Goal: Information Seeking & Learning: Check status

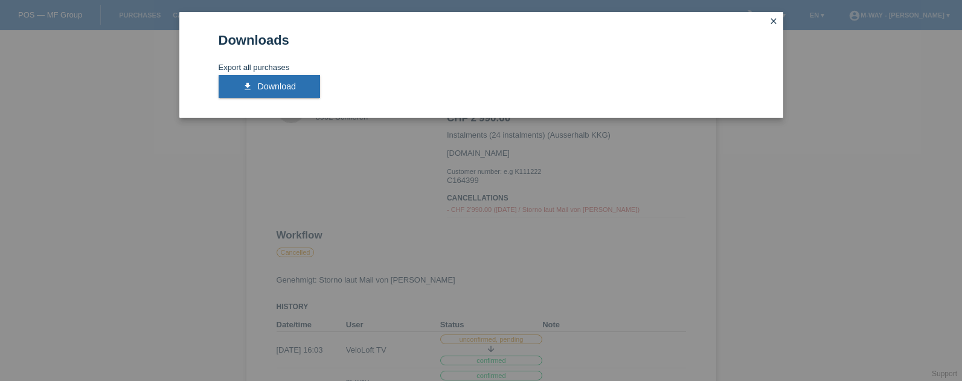
scroll to position [97, 0]
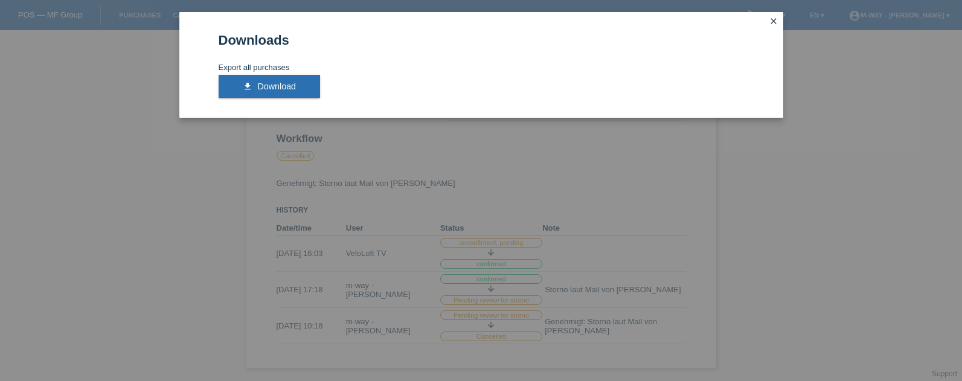
drag, startPoint x: 835, startPoint y: 281, endPoint x: 856, endPoint y: 162, distance: 120.8
click at [835, 281] on div "Downloads Export all purchases download Download close" at bounding box center [481, 190] width 962 height 381
click at [772, 19] on icon "close" at bounding box center [774, 21] width 10 height 10
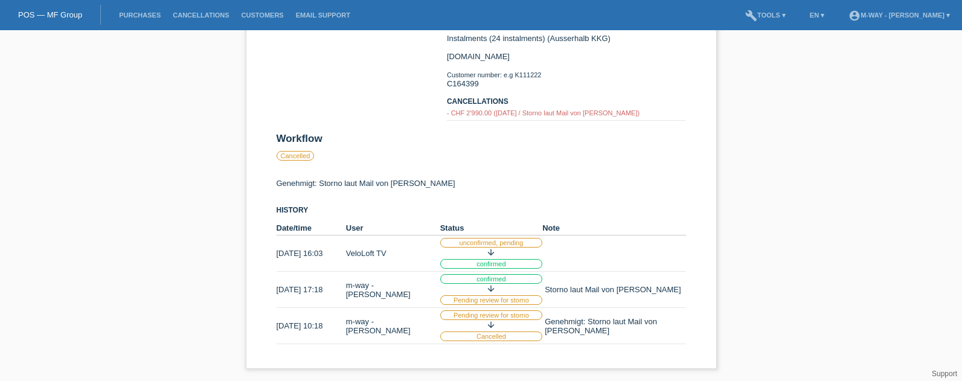
click at [150, 19] on li "Purchases" at bounding box center [140, 15] width 54 height 31
click at [150, 17] on link "Purchases" at bounding box center [140, 14] width 54 height 7
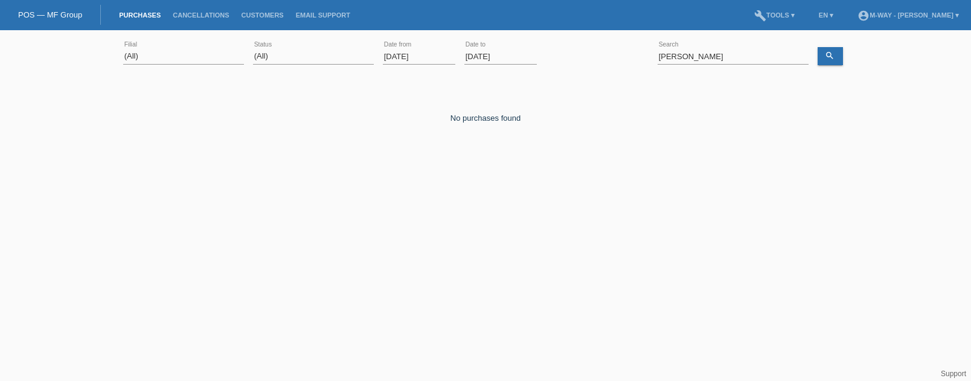
click at [419, 52] on input "01.09.2025" at bounding box center [419, 56] width 72 height 15
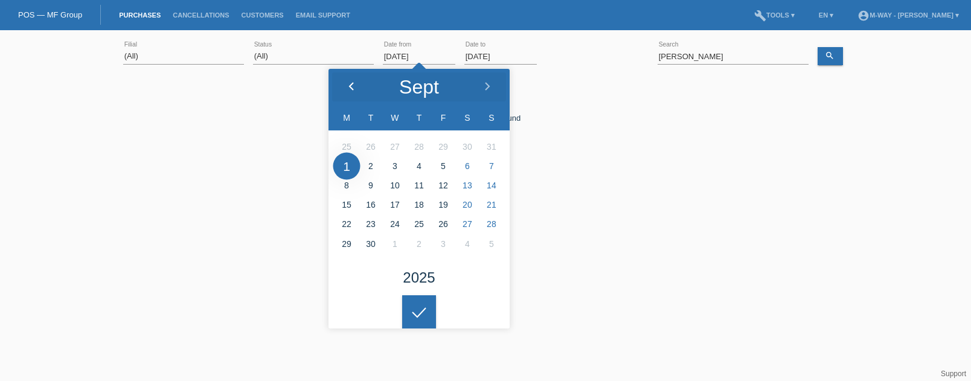
click at [351, 80] on div at bounding box center [351, 87] width 45 height 36
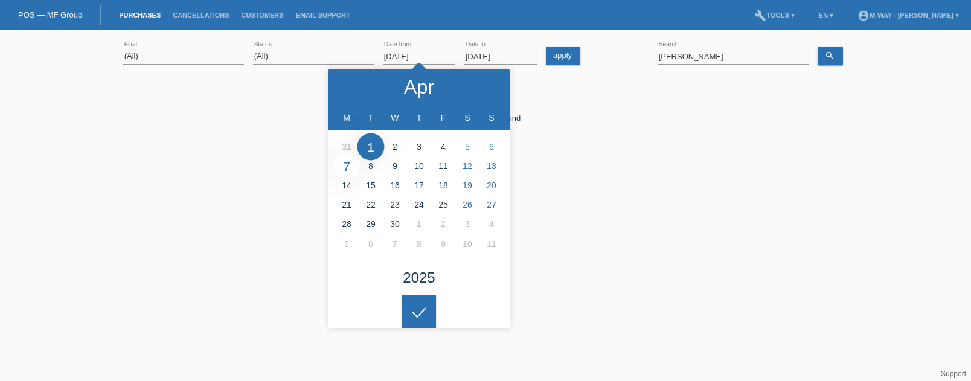
type input "07.04.2025"
click at [418, 306] on div at bounding box center [419, 312] width 34 height 34
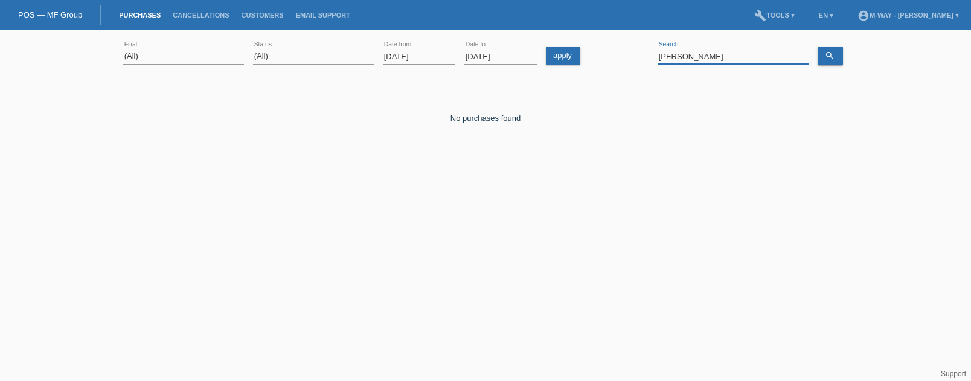
click at [704, 58] on input "hafner" at bounding box center [733, 56] width 151 height 15
click at [710, 56] on input "dinget" at bounding box center [733, 56] width 151 height 15
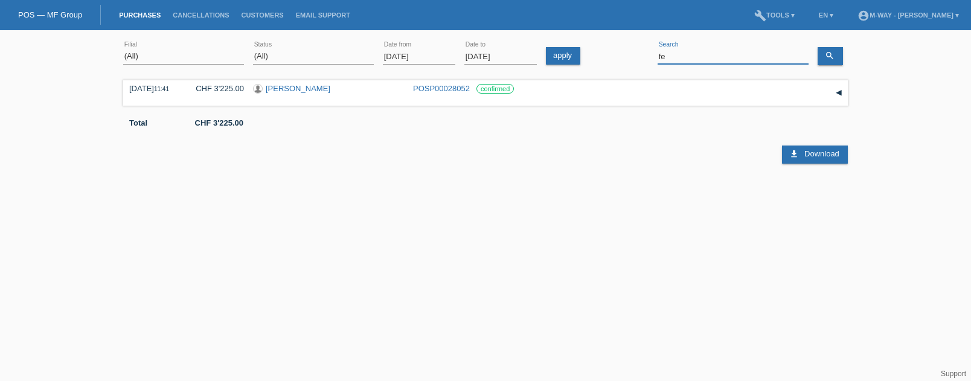
type input "f"
type input "stähli"
click at [301, 89] on link "Christoph Stähli" at bounding box center [298, 88] width 65 height 9
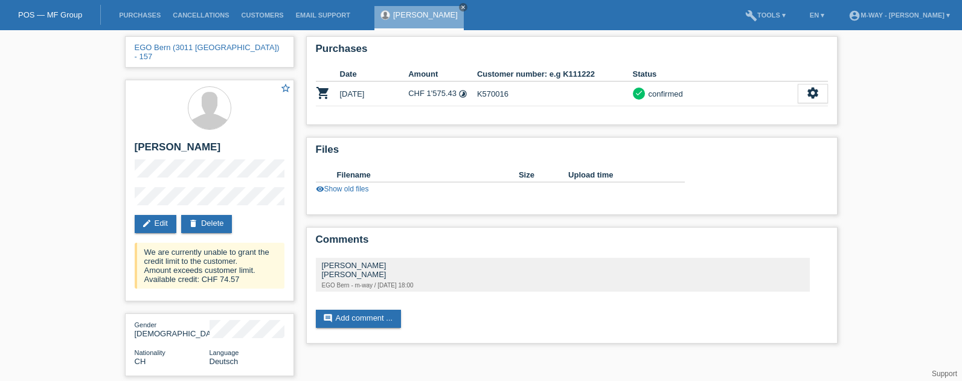
click at [923, 169] on div "EGO Bern (3011 [GEOGRAPHIC_DATA]) - 157 star_border [PERSON_NAME] edit Edit del…" at bounding box center [481, 232] width 962 height 405
click at [815, 95] on icon "settings" at bounding box center [812, 92] width 13 height 13
click at [806, 97] on icon "settings" at bounding box center [812, 92] width 13 height 13
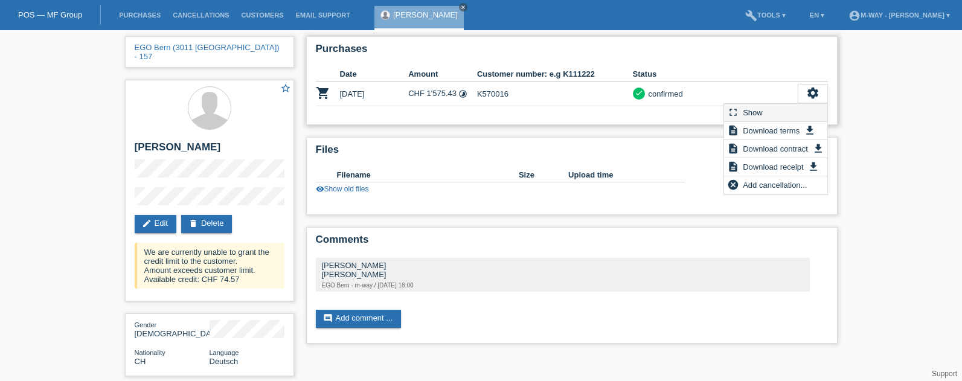
click at [797, 110] on div "fullscreen Show" at bounding box center [775, 113] width 103 height 18
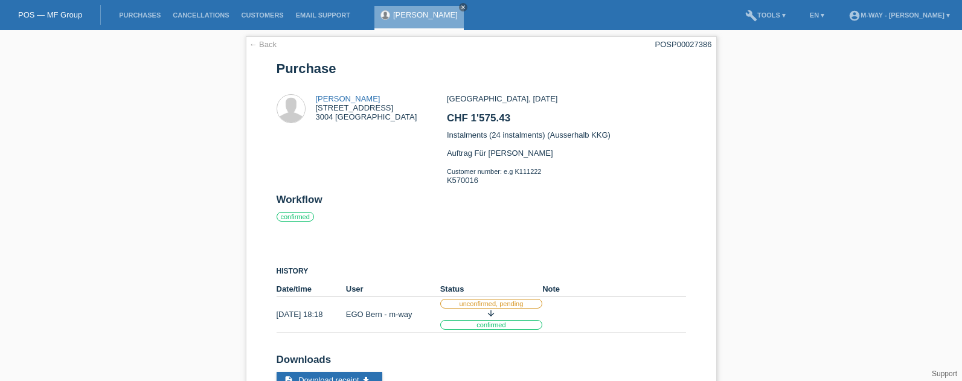
drag, startPoint x: 824, startPoint y: 150, endPoint x: 875, endPoint y: 74, distance: 92.3
click at [824, 150] on div "← Back POSP00027386 Purchase Christoph Stähli Tulpenweg 7 3004 Bern" at bounding box center [481, 227] width 962 height 394
click at [576, 59] on div "← Back POSP00027386 Purchase Christoph Stähli Tulpenweg 7 3004 Bern CHF 1'575.4…" at bounding box center [481, 224] width 471 height 376
click at [856, 199] on div "← Back POSP00027386 Purchase Christoph Stähli Tulpenweg 7 3004 Bern" at bounding box center [481, 227] width 962 height 394
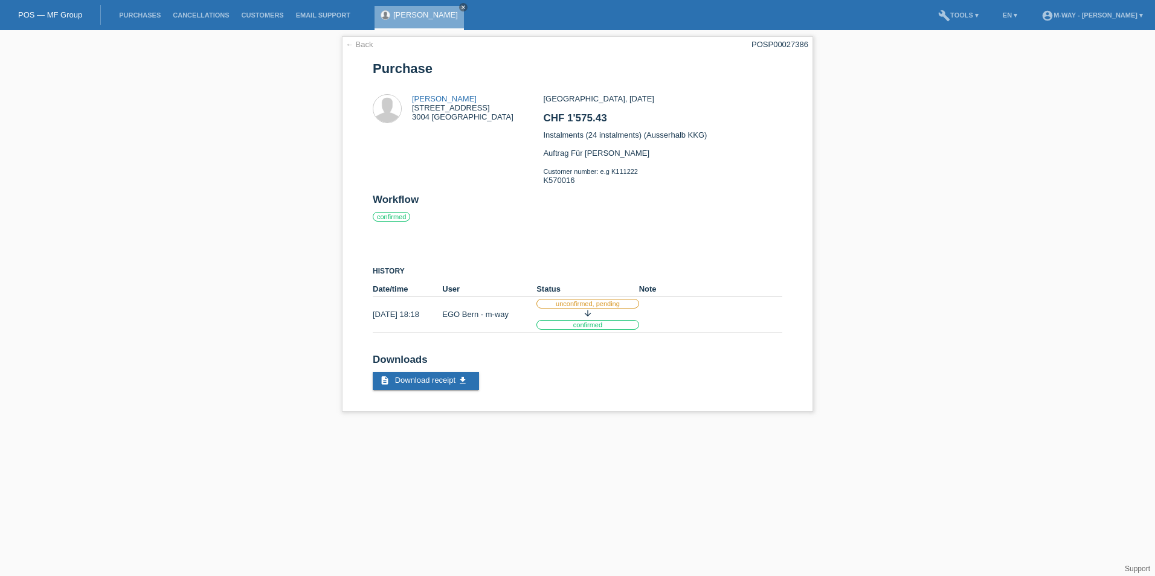
click at [863, 381] on html "POS — MF Group Purchases Cancellations Customers Email Support [PERSON_NAME]" at bounding box center [577, 212] width 1155 height 424
click at [460, 4] on icon "close" at bounding box center [463, 7] width 6 height 6
click at [135, 15] on link "Purchases" at bounding box center [140, 14] width 54 height 7
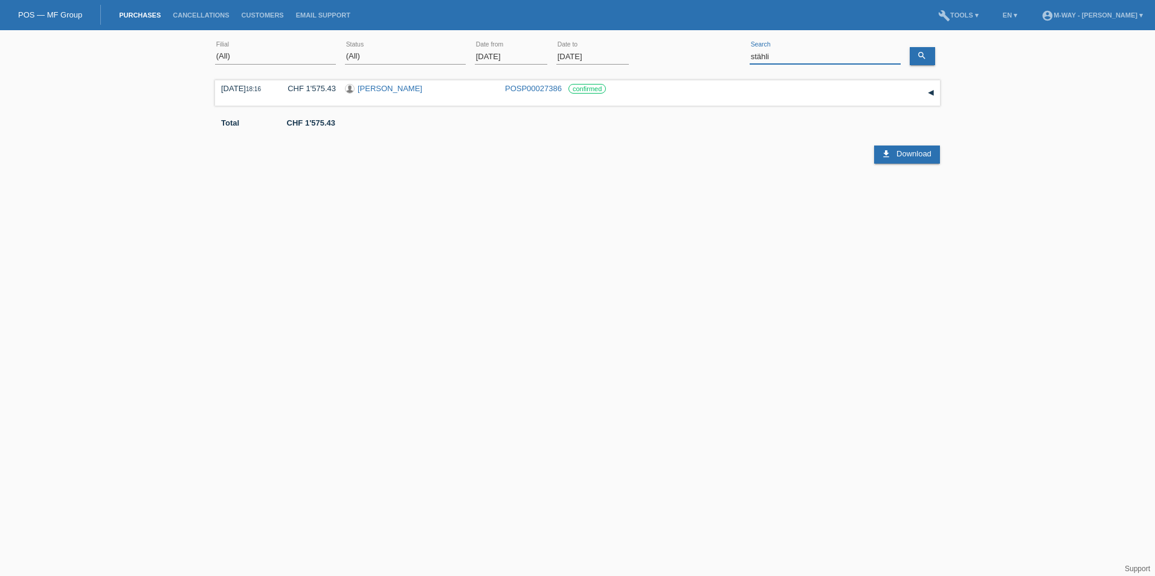
click at [814, 55] on input "stähli" at bounding box center [825, 56] width 151 height 15
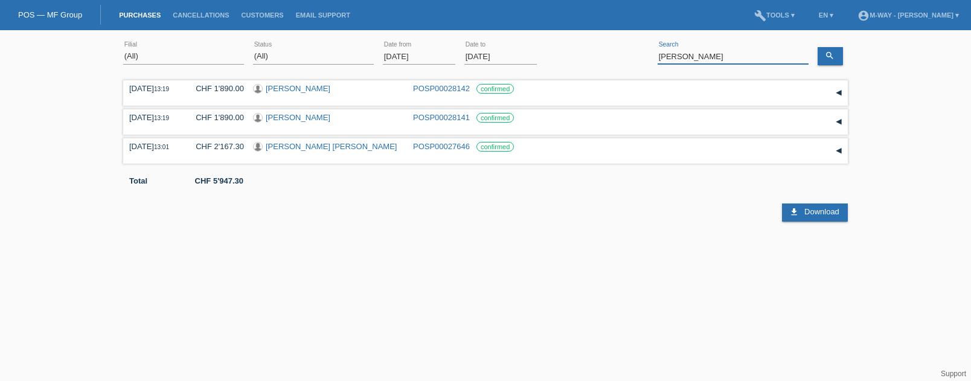
drag, startPoint x: 742, startPoint y: 58, endPoint x: 589, endPoint y: 39, distance: 154.0
click at [589, 39] on div "(All) Aarau Alexand'Ro Edouard'O Passion Vélo SàRL Basel Bern City Bern Expo Be…" at bounding box center [485, 56] width 725 height 41
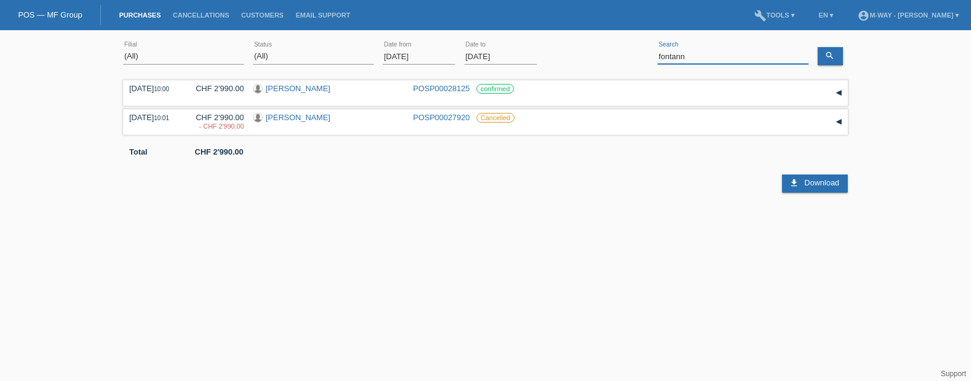
drag, startPoint x: 706, startPoint y: 60, endPoint x: 594, endPoint y: 48, distance: 111.7
click at [599, 48] on div "(All) Aarau Alexand'Ro Edouard'O Passion Vélo SàRL Basel Bern City Bern Expo Be…" at bounding box center [485, 56] width 725 height 41
type input "liridon"
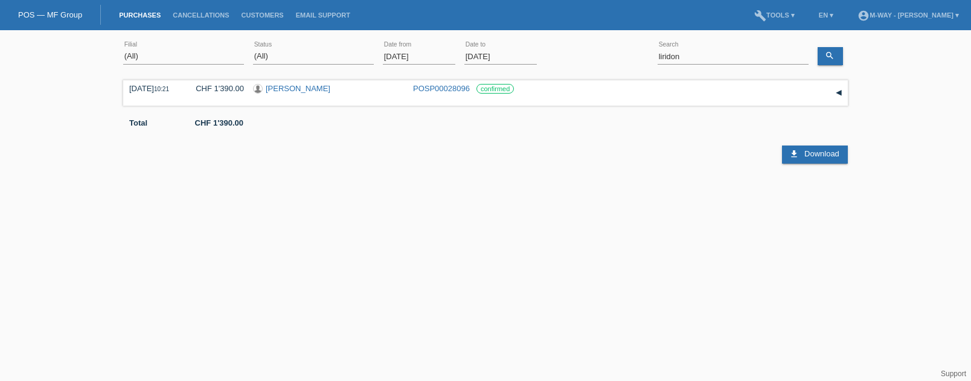
click at [431, 56] on input "01.09.2025" at bounding box center [419, 56] width 72 height 15
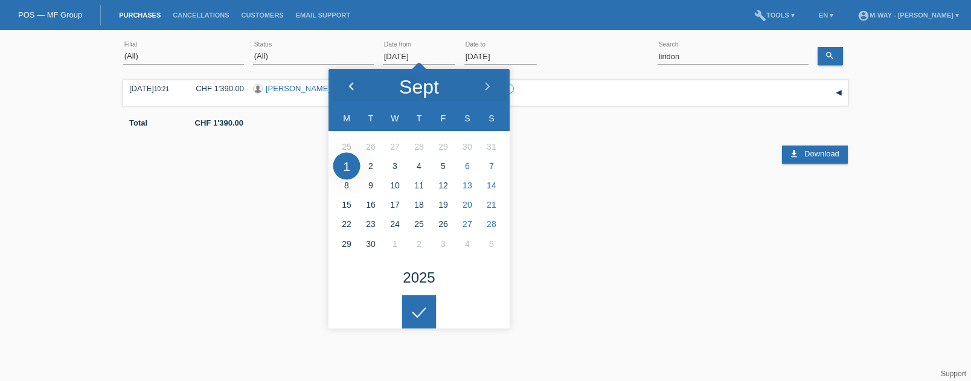
click at [355, 79] on div at bounding box center [351, 87] width 45 height 36
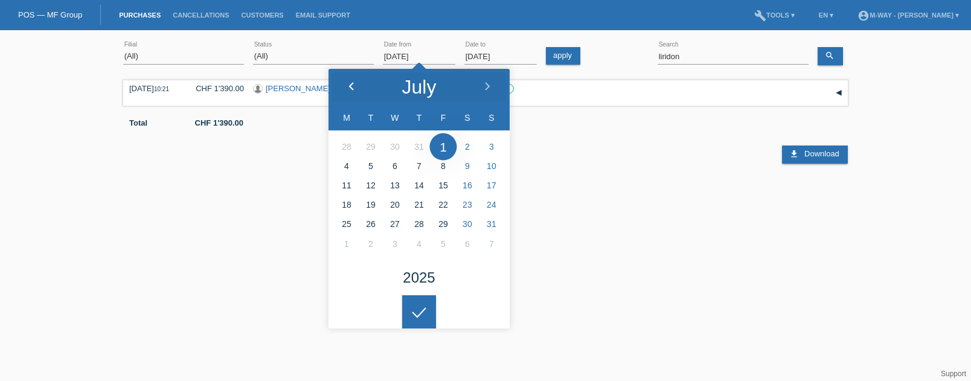
click at [355, 79] on div at bounding box center [351, 87] width 45 height 36
type input "02.06.2025"
click at [421, 321] on div at bounding box center [419, 312] width 34 height 34
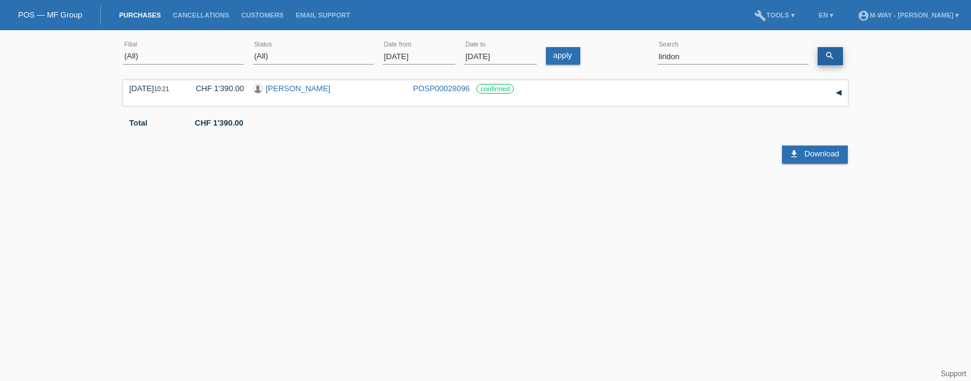
click at [825, 50] on link "search" at bounding box center [830, 56] width 25 height 18
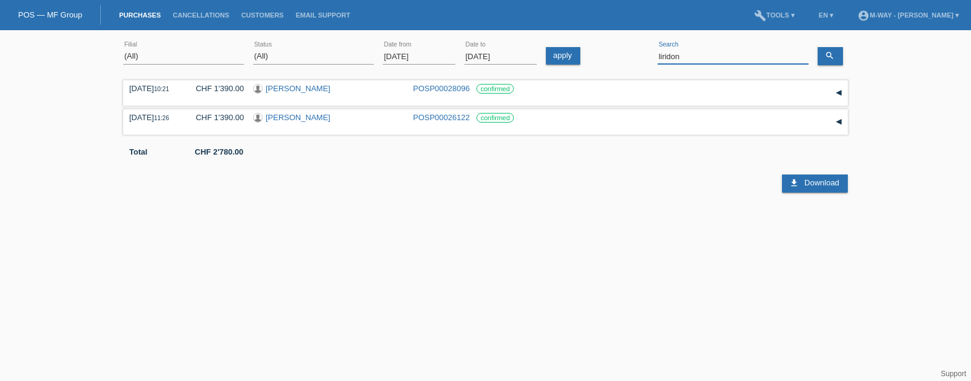
click at [723, 56] on input "liridon" at bounding box center [733, 56] width 151 height 15
type input "d"
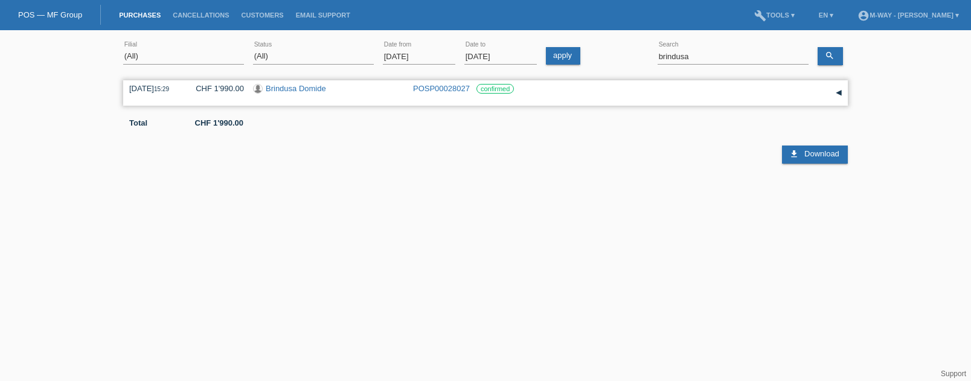
click at [838, 93] on div "▾" at bounding box center [839, 93] width 18 height 18
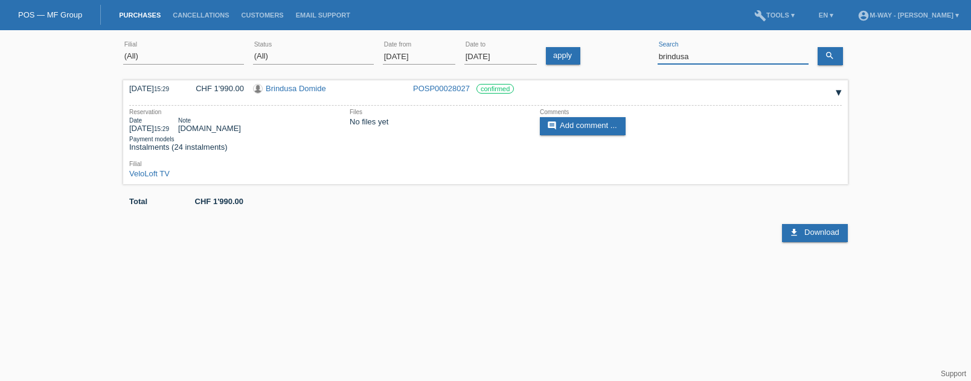
drag, startPoint x: 726, startPoint y: 57, endPoint x: 617, endPoint y: 43, distance: 109.6
click at [621, 43] on div "(All) Aarau Alexand'Ro Edouard'O Passion Vélo SàRL Basel Bern City Bern Expo Be…" at bounding box center [485, 56] width 725 height 41
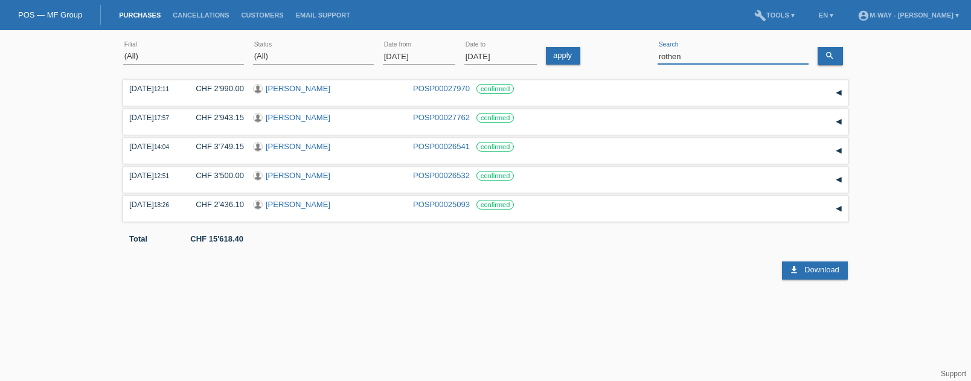
drag, startPoint x: 715, startPoint y: 59, endPoint x: 615, endPoint y: 48, distance: 100.8
click at [615, 48] on div "(All) Aarau Alexand'Ro Edouard'O Passion Vélo SàRL Basel Bern City Bern Expo Be…" at bounding box center [485, 56] width 725 height 41
type input "jud"
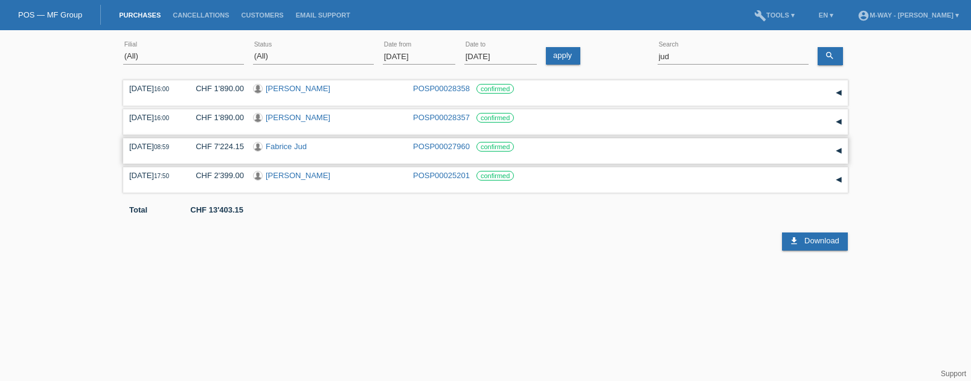
click at [296, 146] on link "Fabrice Jud" at bounding box center [286, 146] width 41 height 9
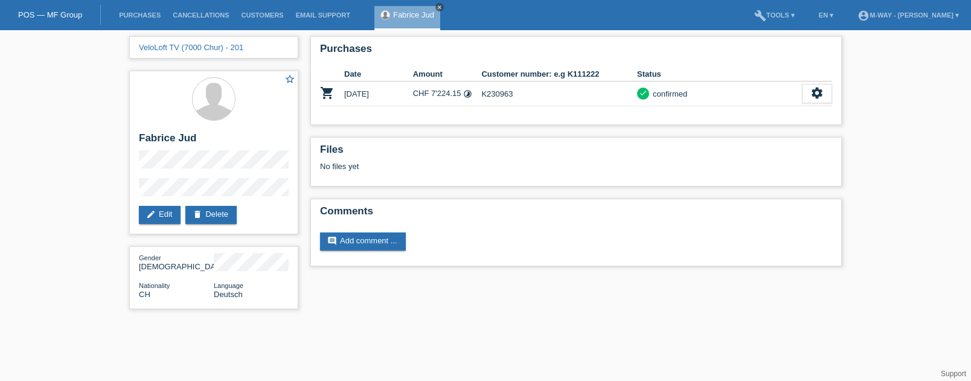
click at [439, 7] on icon "close" at bounding box center [440, 7] width 6 height 6
click at [149, 13] on link "Purchases" at bounding box center [140, 14] width 54 height 7
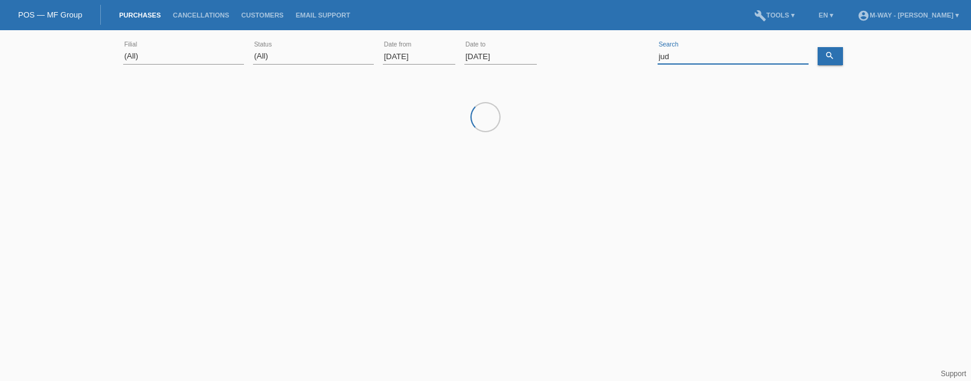
click at [729, 53] on input "jud" at bounding box center [733, 56] width 151 height 15
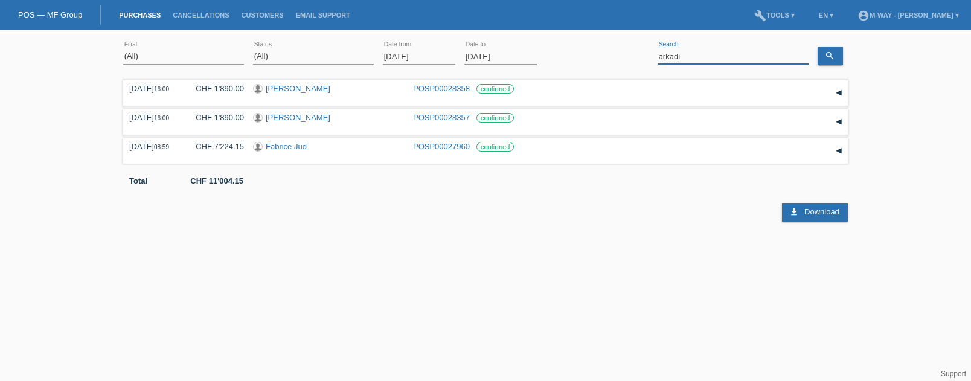
type input "arkadi"
click at [417, 51] on input "01.09.2025" at bounding box center [419, 56] width 72 height 15
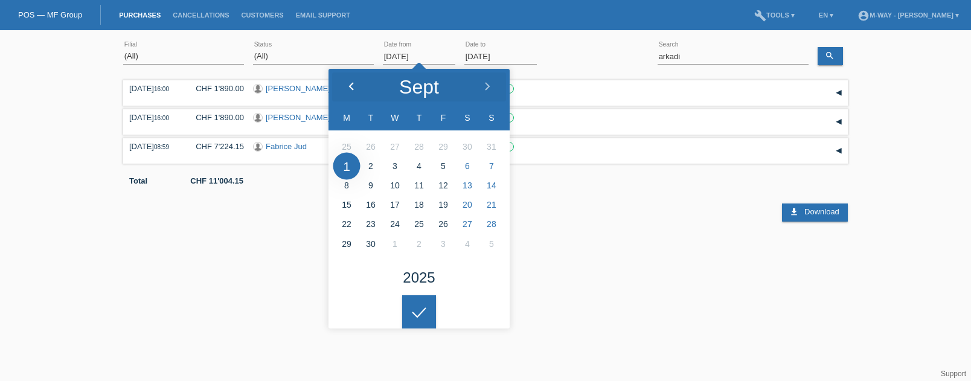
click at [355, 83] on icon at bounding box center [352, 87] width 10 height 10
type input "05.05.2025"
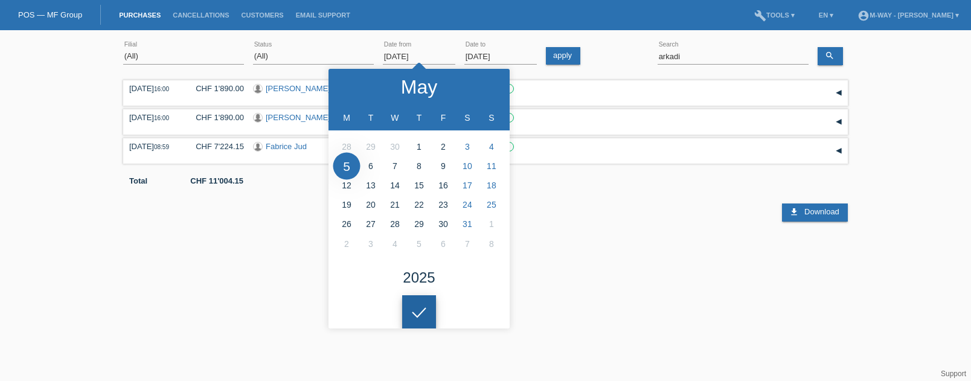
click at [416, 315] on div at bounding box center [419, 312] width 34 height 34
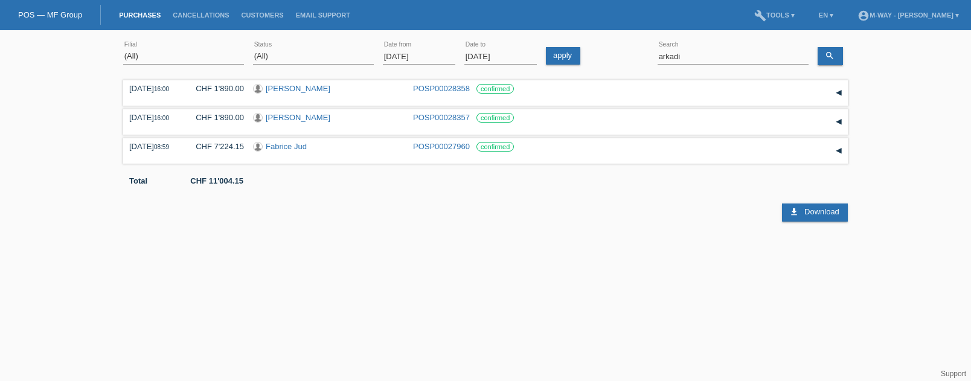
click at [846, 52] on div "search" at bounding box center [833, 56] width 30 height 18
click at [837, 53] on link "search" at bounding box center [830, 56] width 25 height 18
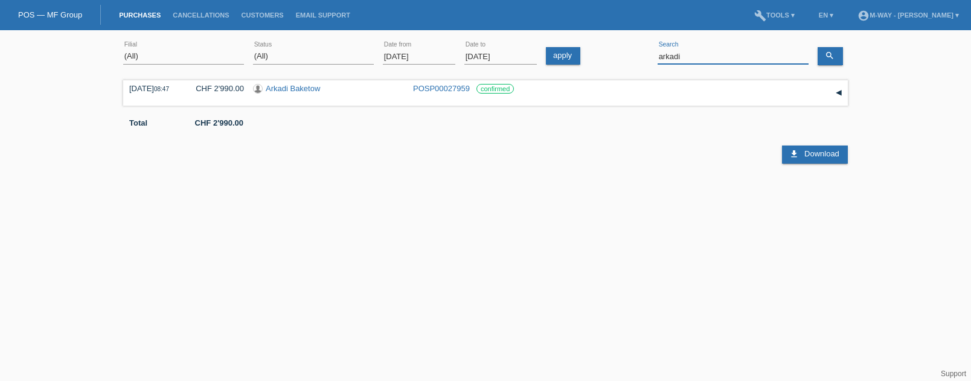
click at [703, 57] on input "arkadi" at bounding box center [733, 56] width 151 height 15
click at [698, 57] on input "markec" at bounding box center [733, 56] width 151 height 15
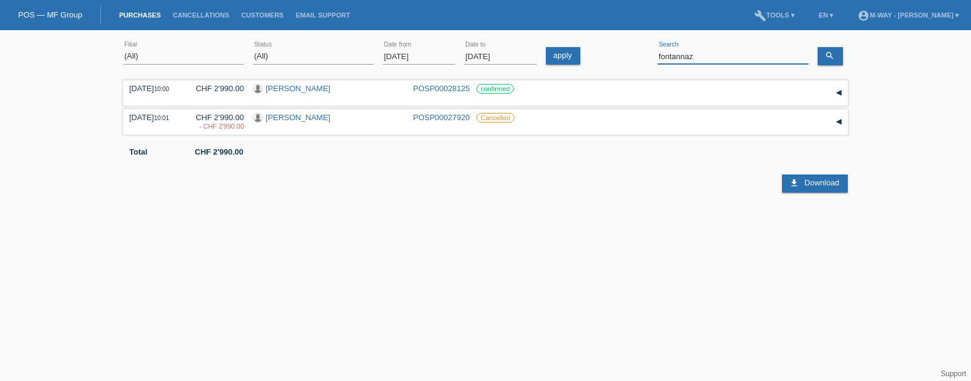
click at [700, 53] on input "fontannaz" at bounding box center [733, 56] width 151 height 15
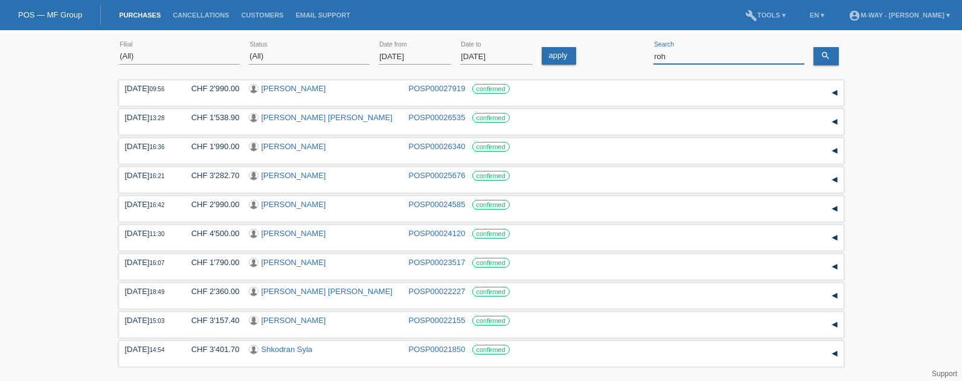
click at [699, 57] on input "roh" at bounding box center [729, 56] width 151 height 15
type input "von burg"
click at [383, 239] on div "[PERSON_NAME]" at bounding box center [324, 234] width 151 height 11
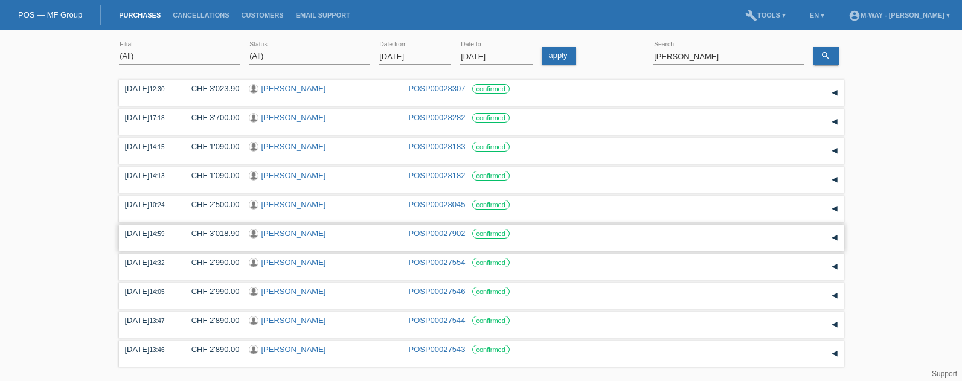
click at [284, 234] on link "[PERSON_NAME]" at bounding box center [294, 233] width 65 height 9
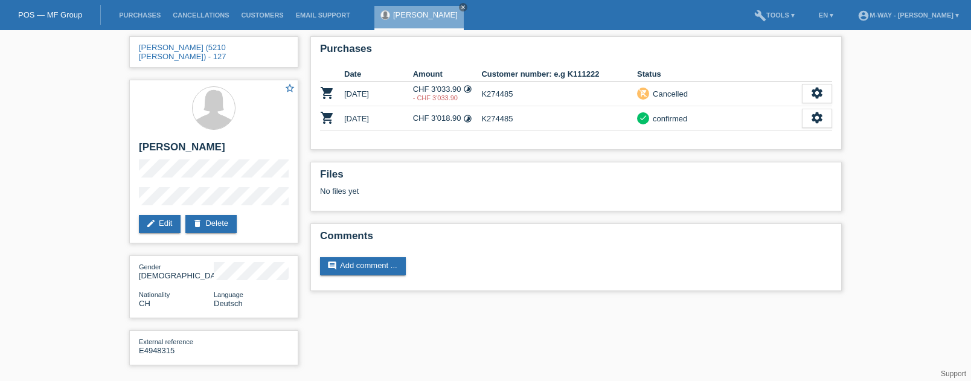
click at [564, 350] on div "[PERSON_NAME] (5210 [PERSON_NAME]) - 127 star_border [PERSON_NAME] edit Edit de…" at bounding box center [485, 203] width 725 height 347
click at [162, 11] on link "Purchases" at bounding box center [140, 14] width 54 height 7
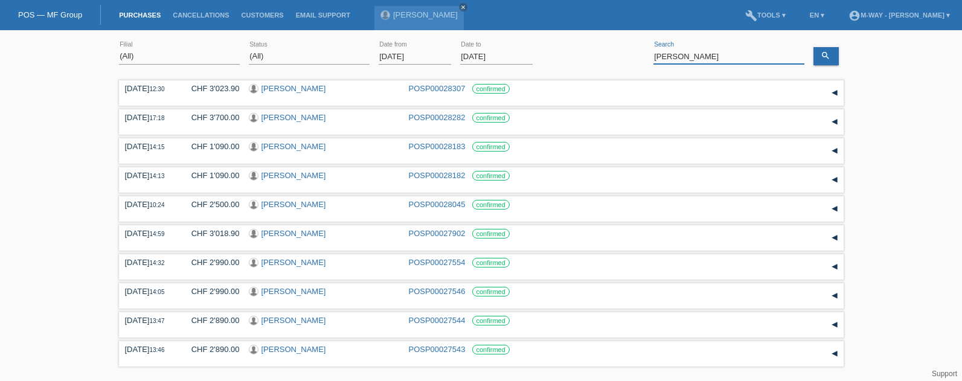
click at [710, 58] on input "[PERSON_NAME]" at bounding box center [729, 56] width 151 height 15
click at [710, 58] on input "von burg" at bounding box center [729, 56] width 151 height 15
click at [710, 57] on input "von burg" at bounding box center [729, 56] width 151 height 15
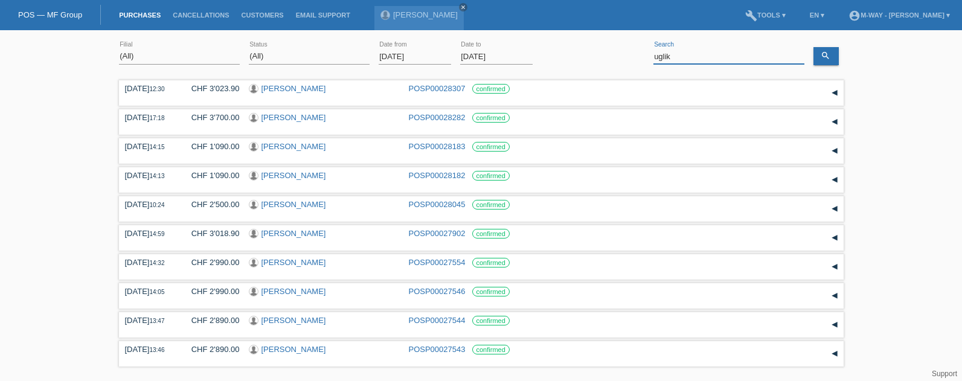
type input "uglik"
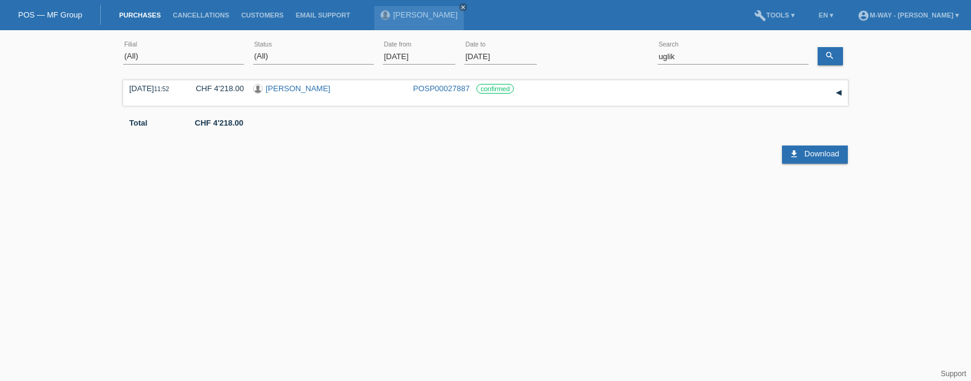
click at [432, 56] on input "01.09.2025" at bounding box center [419, 56] width 72 height 15
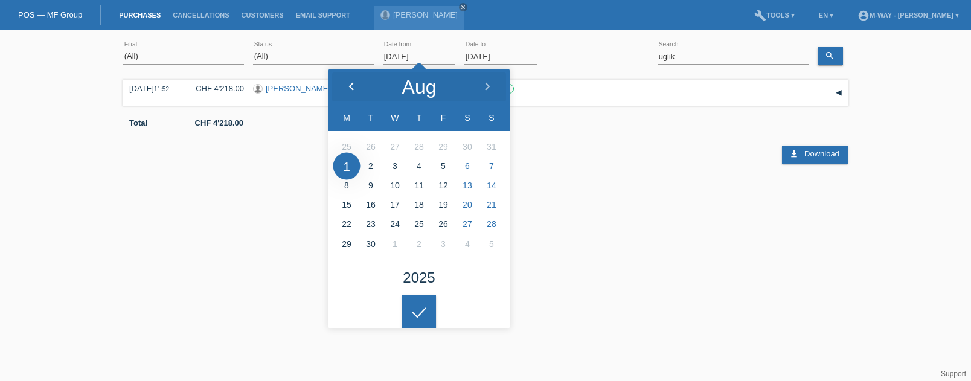
click at [349, 85] on icon at bounding box center [352, 87] width 10 height 10
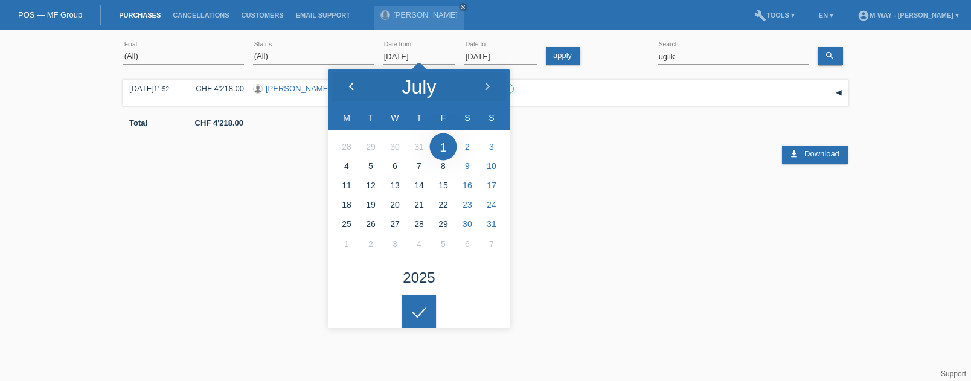
click at [349, 85] on icon at bounding box center [352, 87] width 10 height 10
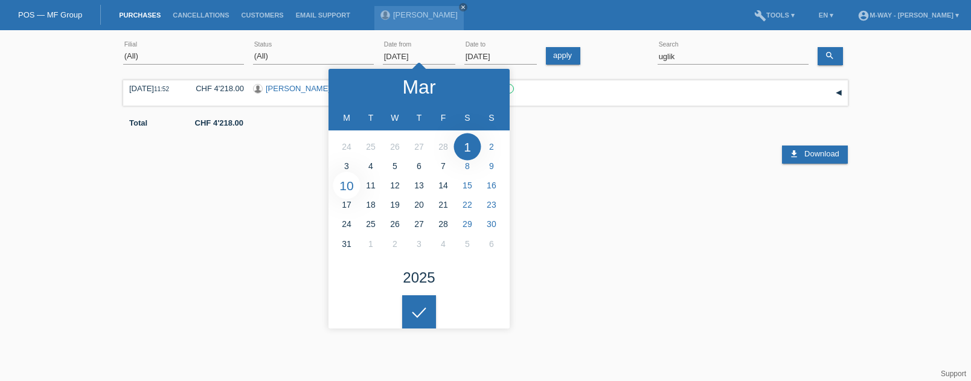
type input "10.03.2025"
click at [415, 306] on div at bounding box center [419, 312] width 34 height 34
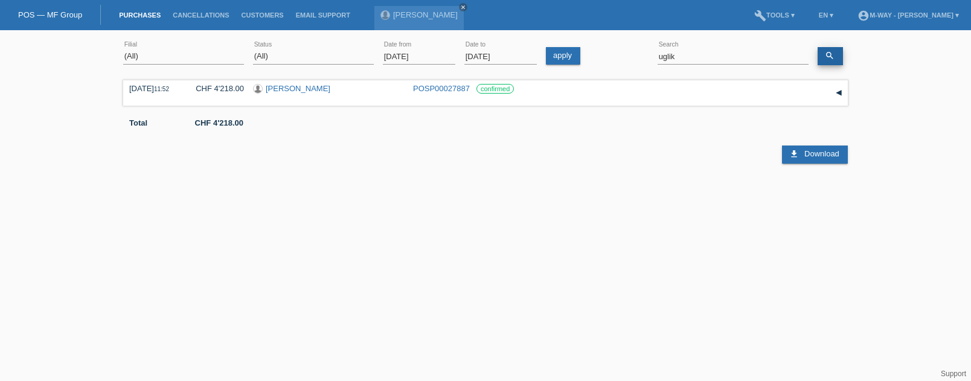
click at [828, 51] on icon "search" at bounding box center [830, 56] width 10 height 10
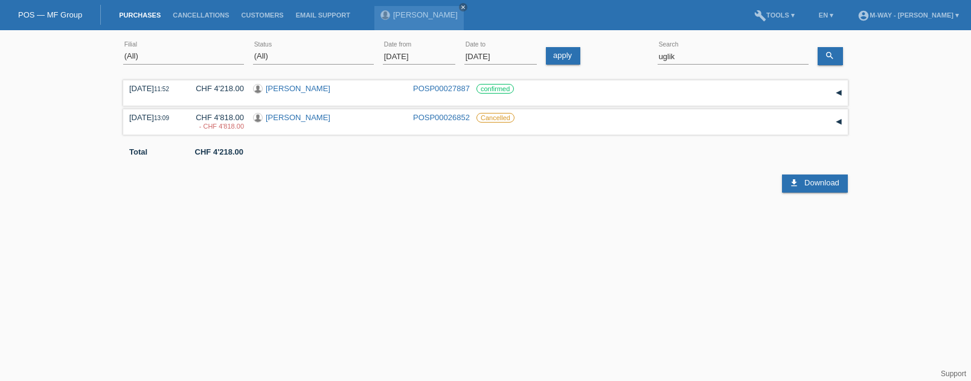
click at [202, 198] on html "POS — MF Group Purchases Cancellations Customers Email Support Stéphanie von Bu…" at bounding box center [485, 99] width 971 height 198
click at [697, 56] on input "uglik" at bounding box center [733, 56] width 151 height 15
type input "wicky"
click at [590, 94] on div "23.09.2025 10:43 CHF 2'669.10 Cristian Wicky POSP00027877 confirmed" at bounding box center [485, 93] width 713 height 18
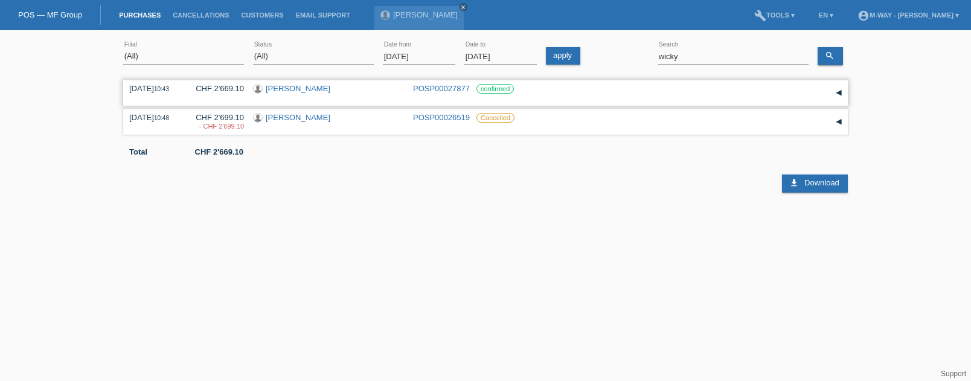
click at [291, 83] on div "23.09.2025 10:43 CHF 2'669.10 Cristian Wicky POSP00027877 confirmed Reservation…" at bounding box center [485, 92] width 725 height 25
click at [289, 86] on link "[PERSON_NAME]" at bounding box center [298, 88] width 65 height 9
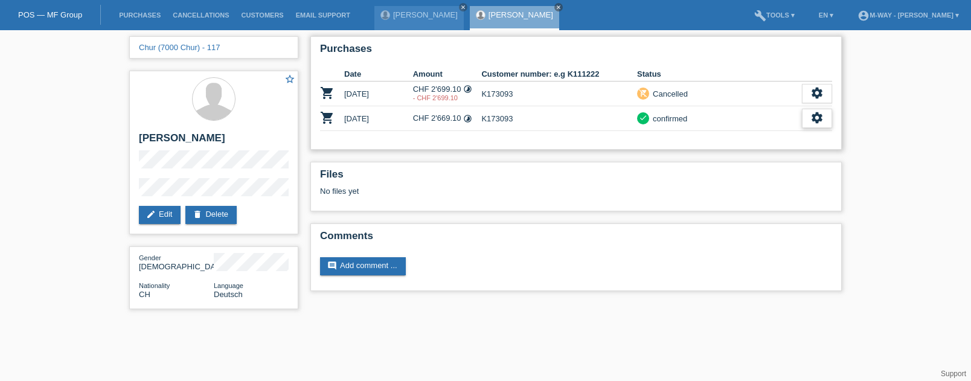
click at [817, 121] on icon "settings" at bounding box center [817, 117] width 13 height 13
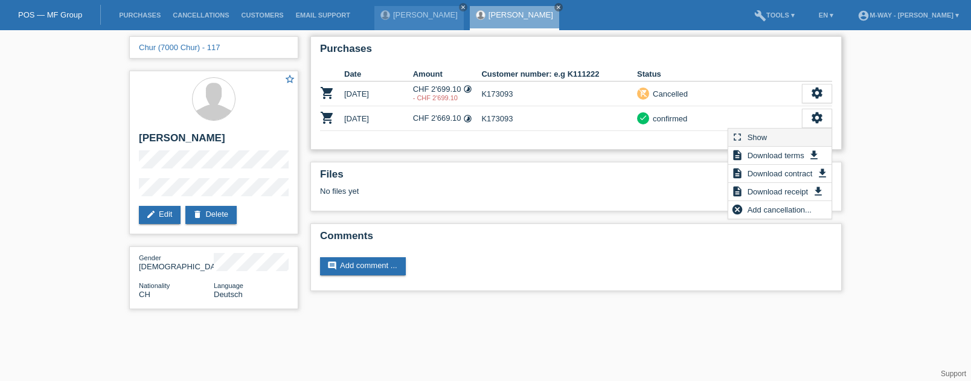
click at [777, 142] on div "fullscreen Show" at bounding box center [780, 138] width 103 height 18
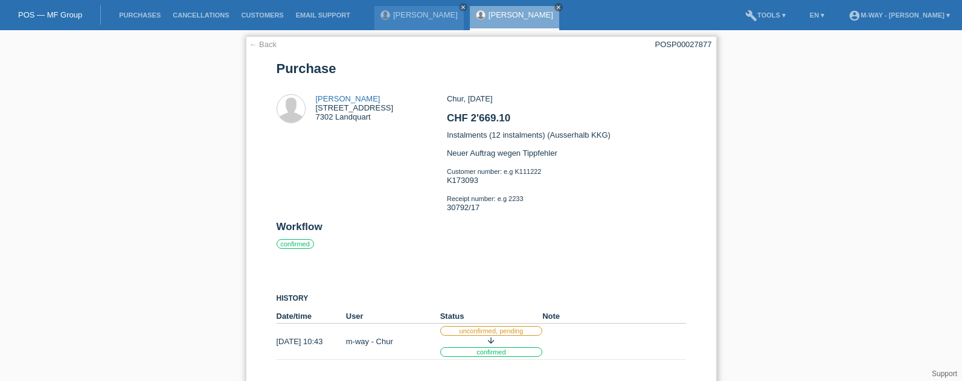
drag, startPoint x: 727, startPoint y: 172, endPoint x: 713, endPoint y: 141, distance: 34.3
click at [728, 173] on div "← Back POSP00027877 Purchase Cristian Wicky Dammstrasse 3B 7302 Landquart CHF 2…" at bounding box center [481, 240] width 962 height 421
click at [261, 42] on link "← Back" at bounding box center [263, 44] width 28 height 9
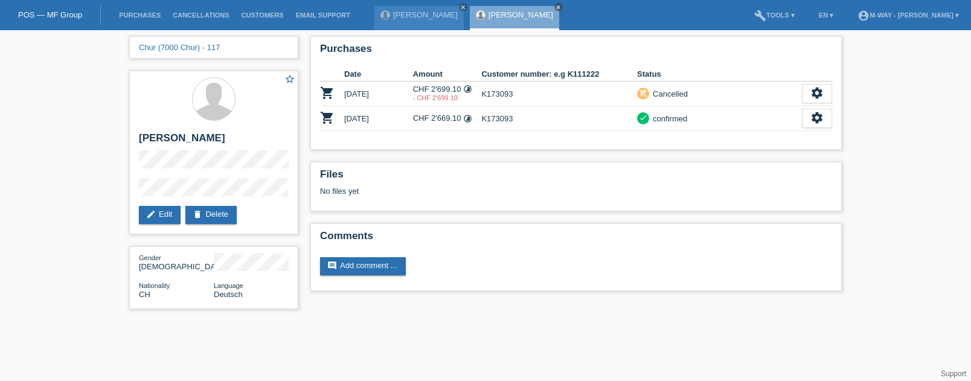
click at [757, 321] on html "POS — MF Group Purchases Cancellations Customers Email Support [PERSON_NAME]" at bounding box center [485, 160] width 971 height 321
click at [724, 124] on div "check confirmed" at bounding box center [719, 118] width 165 height 13
click at [443, 117] on td "CHF 2'669.10 timelapse" at bounding box center [447, 118] width 69 height 25
click at [823, 115] on icon "settings" at bounding box center [817, 117] width 13 height 13
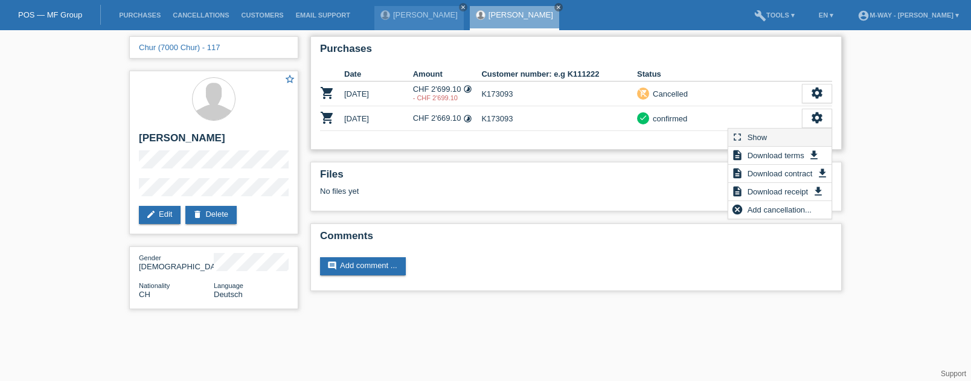
click at [801, 137] on div "fullscreen Show" at bounding box center [780, 138] width 103 height 18
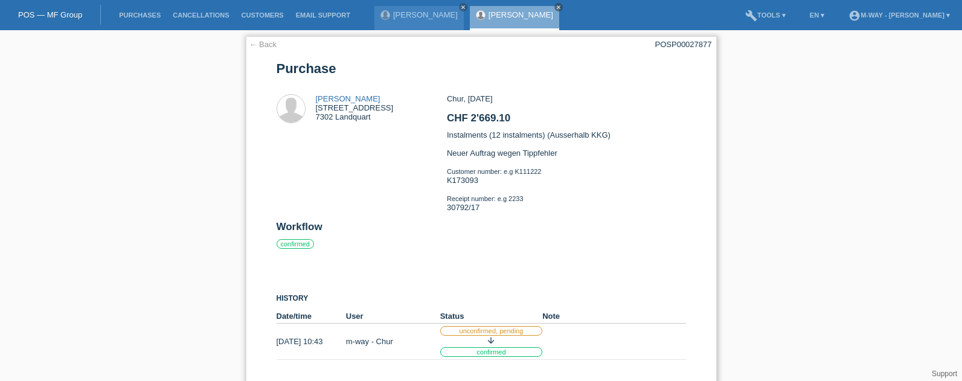
click at [269, 47] on link "← Back" at bounding box center [263, 44] width 28 height 9
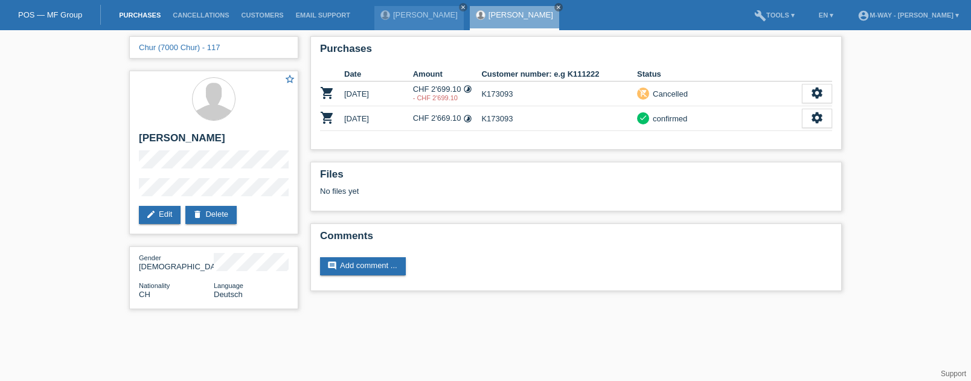
click at [153, 13] on link "Purchases" at bounding box center [140, 14] width 54 height 7
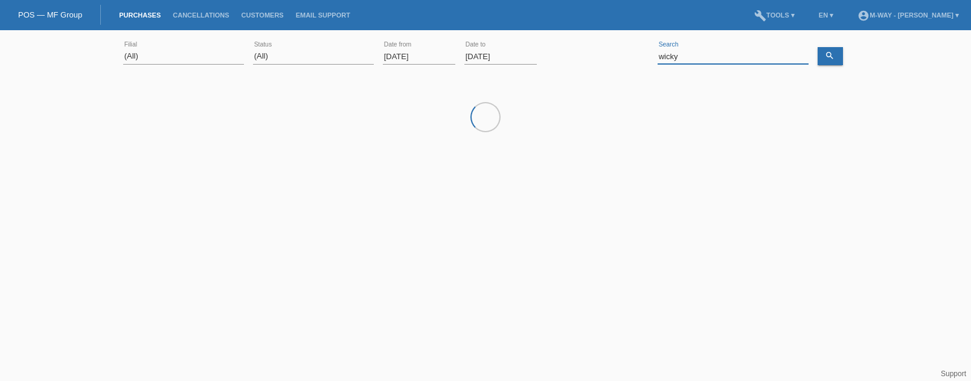
click at [718, 51] on input "wicky" at bounding box center [733, 56] width 151 height 15
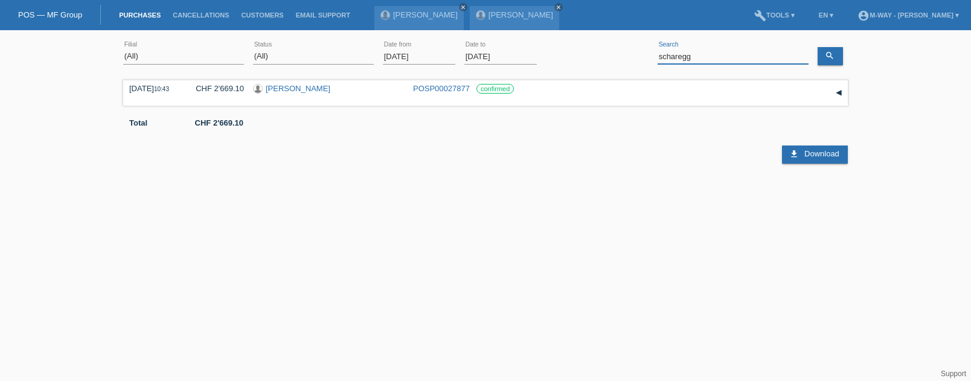
type input "scharegg"
click at [411, 54] on input "01.09.2025" at bounding box center [419, 56] width 72 height 15
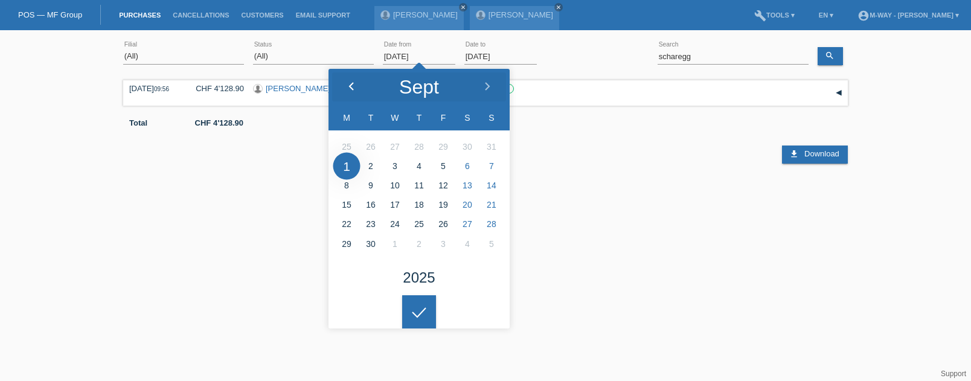
click at [350, 89] on icon at bounding box center [352, 87] width 10 height 10
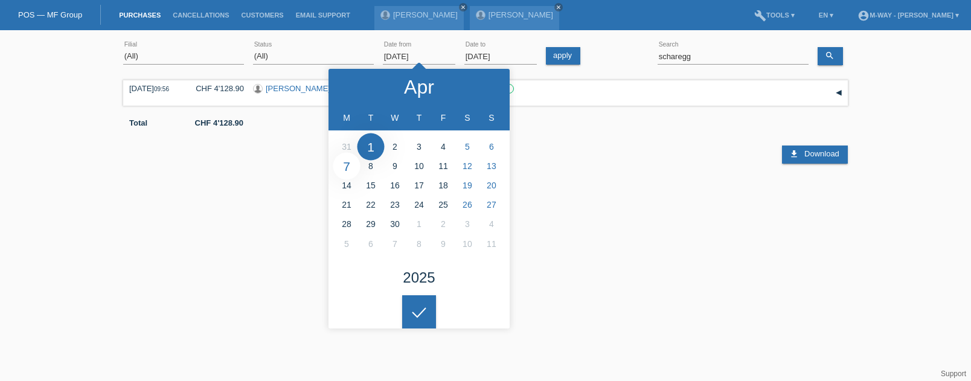
type input "07.04.2025"
click at [419, 316] on div at bounding box center [419, 312] width 34 height 34
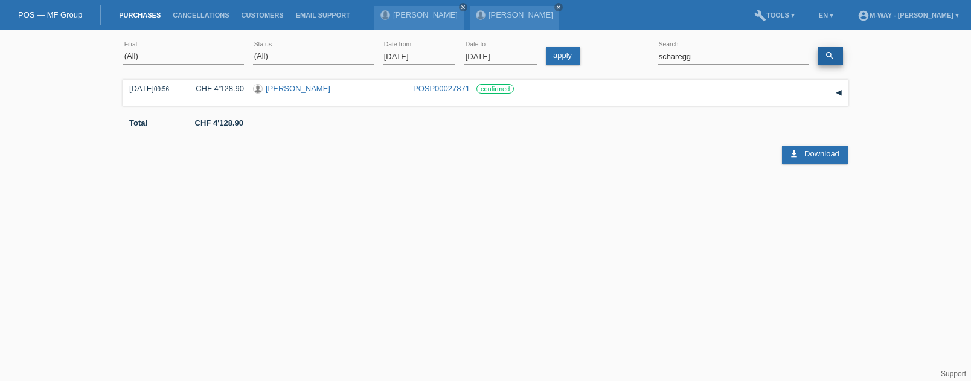
click at [829, 59] on icon "search" at bounding box center [830, 56] width 10 height 10
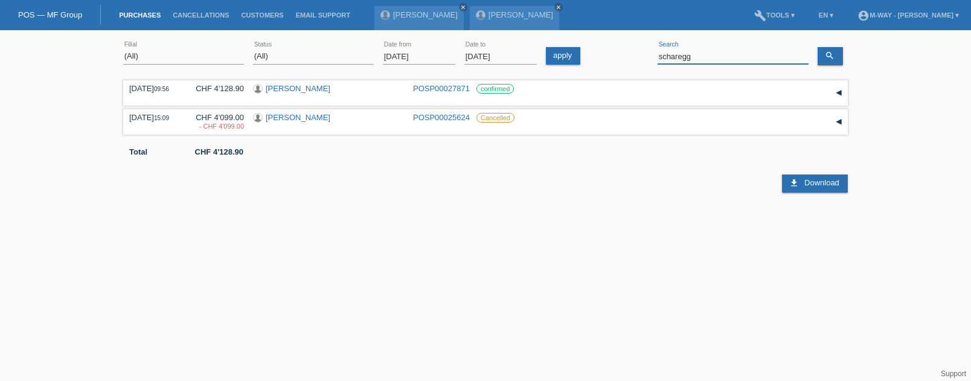
click at [703, 59] on input "scharegg" at bounding box center [733, 56] width 151 height 15
click at [828, 57] on icon "search" at bounding box center [830, 56] width 10 height 10
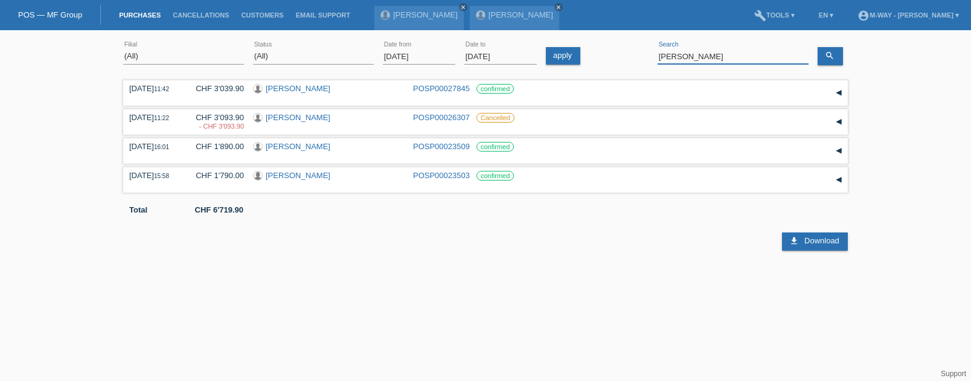
click at [700, 59] on input "albrecht" at bounding box center [733, 56] width 151 height 15
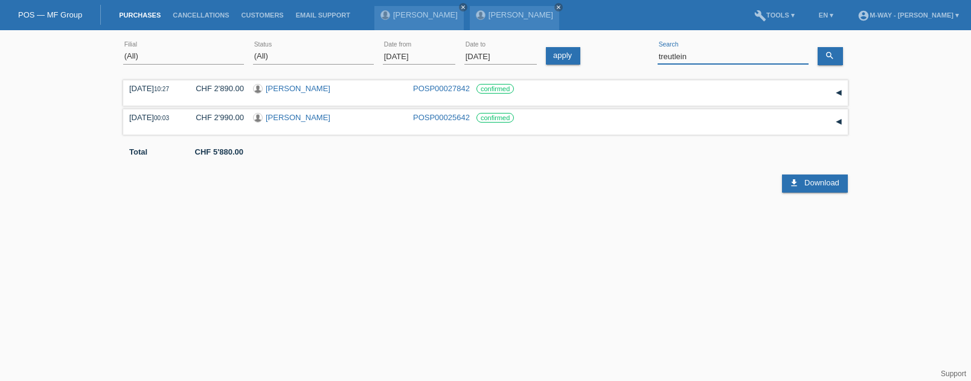
click at [709, 51] on input "treutlein" at bounding box center [733, 56] width 151 height 15
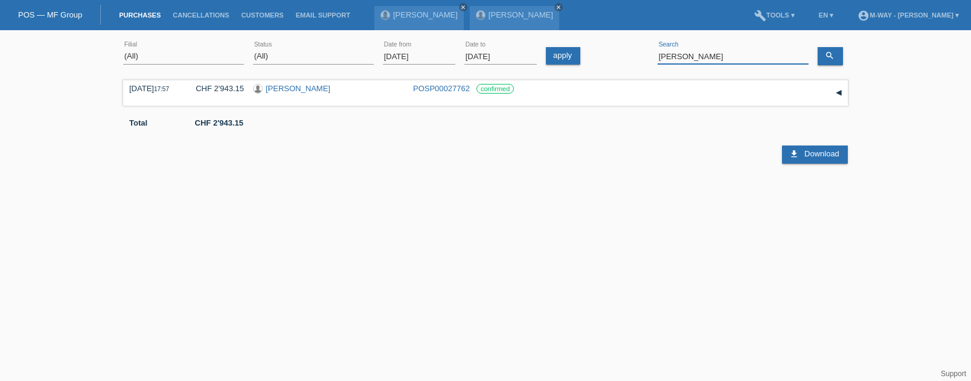
click at [689, 56] on input "moya" at bounding box center [733, 56] width 151 height 15
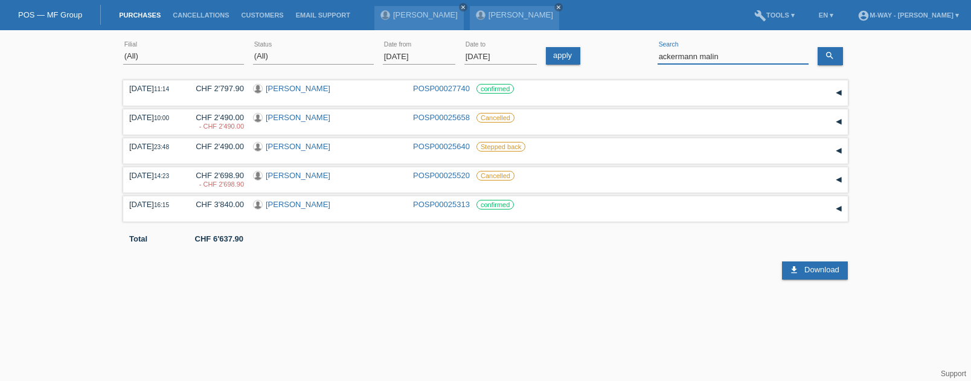
drag, startPoint x: 744, startPoint y: 57, endPoint x: 590, endPoint y: 53, distance: 154.1
click at [590, 53] on div "(All) Aarau Alexand'Ro Edouard'O Passion Vélo SàRL Basel Bern City Bern Expo Be…" at bounding box center [485, 56] width 725 height 41
type input "roger baur"
click at [840, 62] on link "search" at bounding box center [830, 56] width 25 height 18
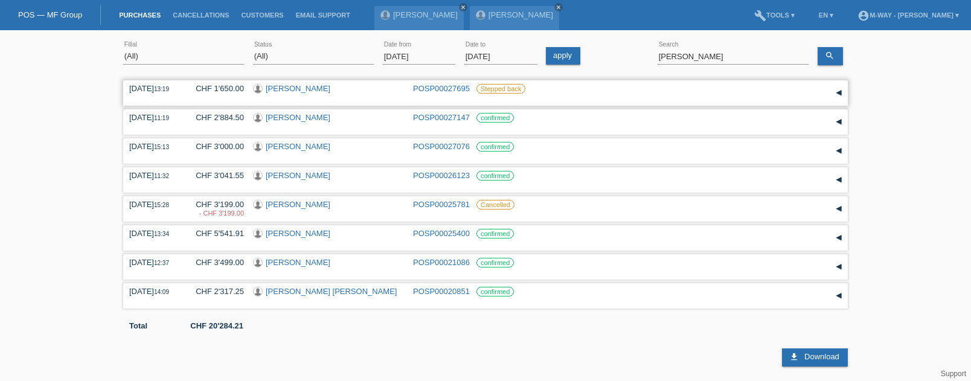
click at [295, 88] on link "[PERSON_NAME]" at bounding box center [298, 88] width 65 height 9
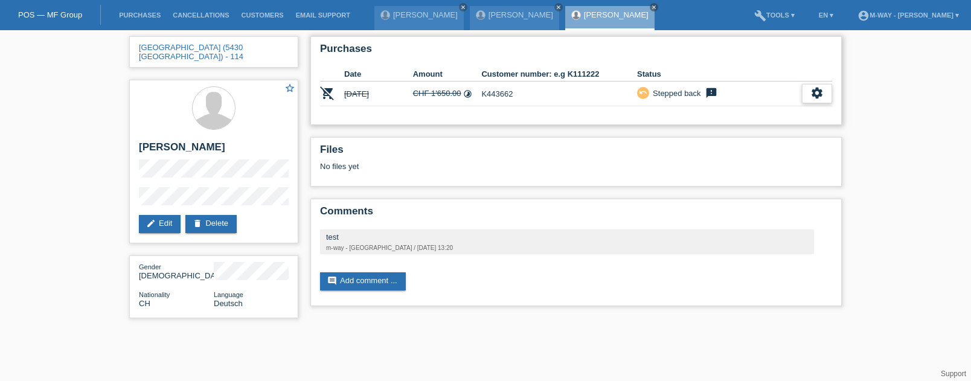
click at [816, 93] on icon "settings" at bounding box center [817, 92] width 13 height 13
click at [806, 114] on span "Show" at bounding box center [801, 112] width 24 height 14
